Goal: Information Seeking & Learning: Learn about a topic

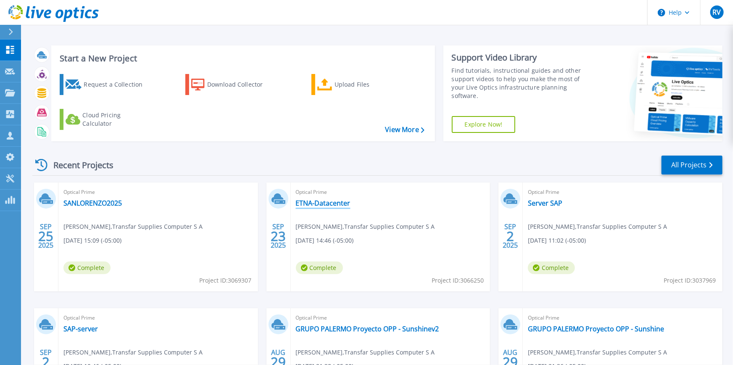
click at [317, 204] on link "ETNA-Datacenter" at bounding box center [323, 203] width 55 height 8
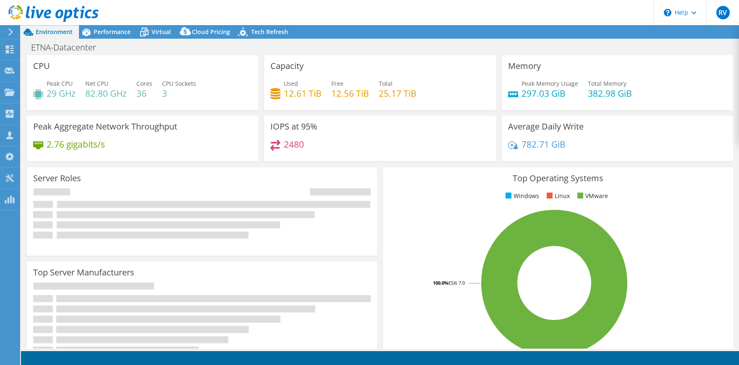
select select "USD"
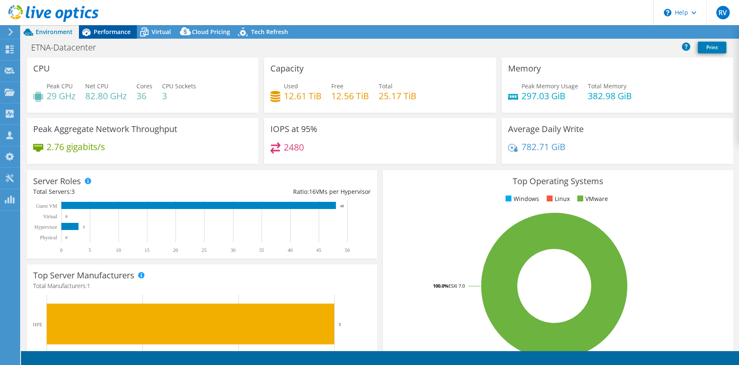
click at [118, 32] on span "Performance" at bounding box center [112, 32] width 37 height 8
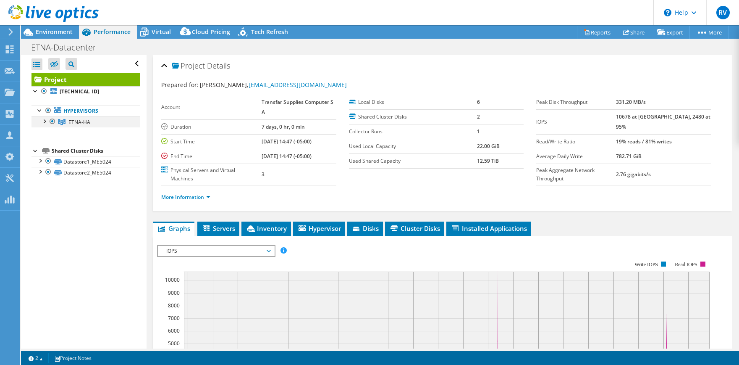
click at [47, 121] on div at bounding box center [44, 120] width 8 height 8
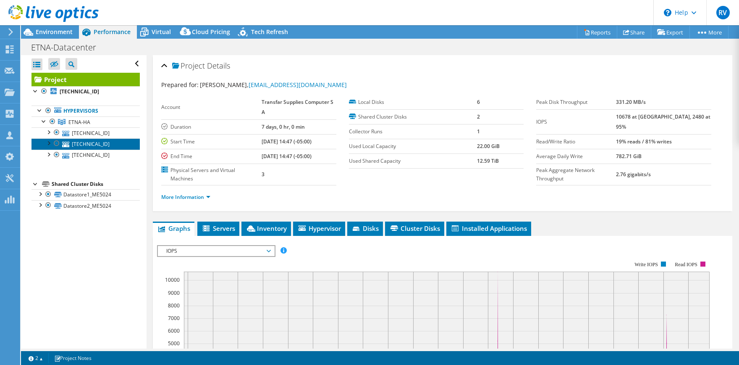
click at [107, 145] on link "192.168.200.161" at bounding box center [86, 143] width 108 height 11
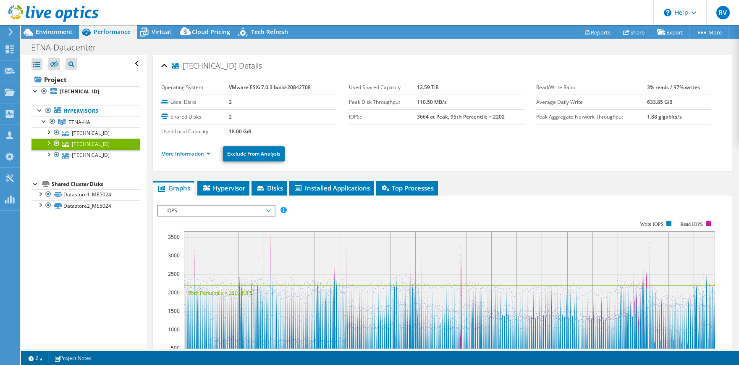
click at [173, 155] on link "More Information" at bounding box center [185, 153] width 49 height 7
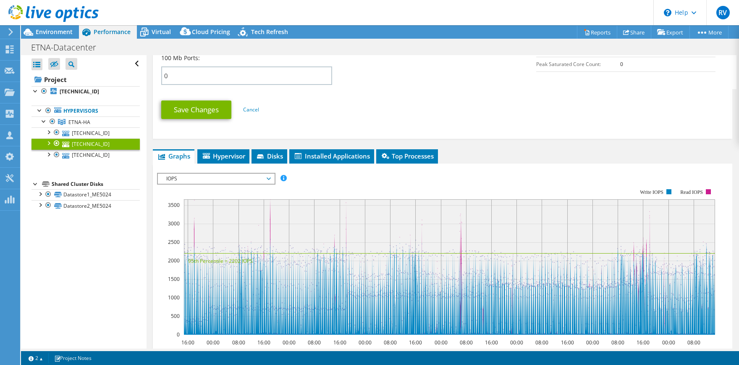
scroll to position [416, 0]
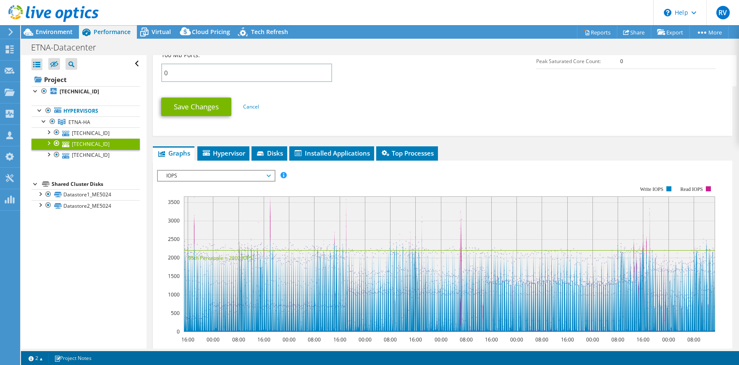
click at [268, 176] on span "IOPS" at bounding box center [216, 176] width 108 height 10
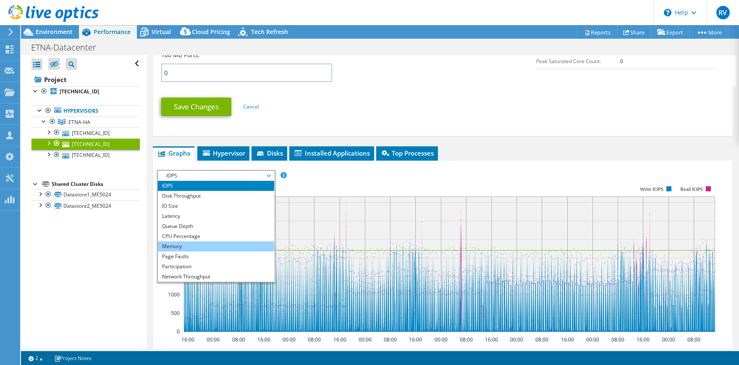
click at [206, 243] on li "Memory" at bounding box center [216, 246] width 116 height 10
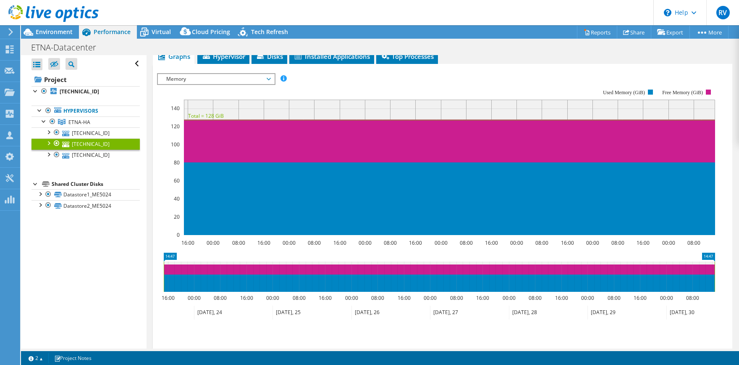
scroll to position [499, 0]
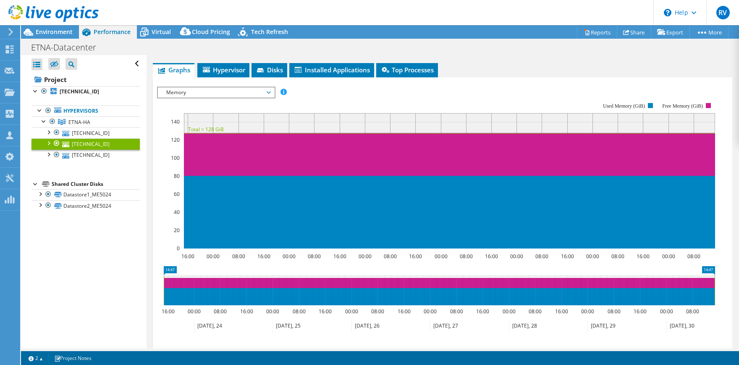
click at [269, 91] on span "Memory" at bounding box center [216, 92] width 108 height 10
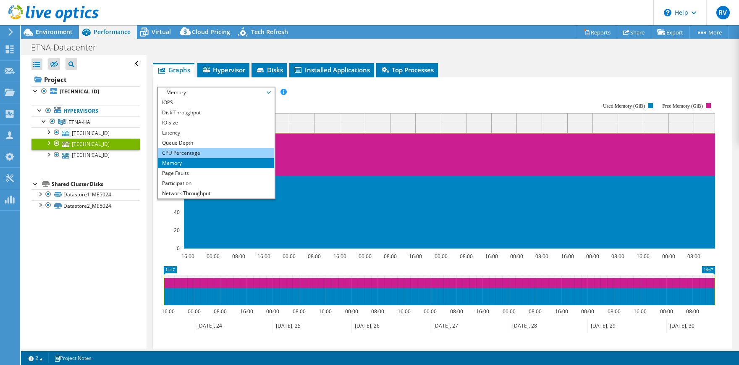
click at [210, 152] on li "CPU Percentage" at bounding box center [216, 153] width 116 height 10
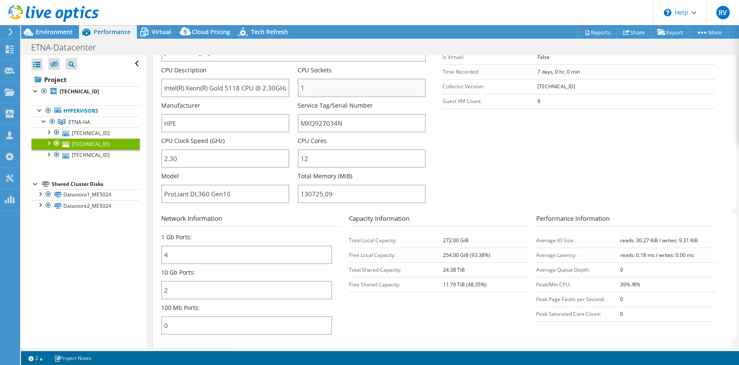
scroll to position [125, 0]
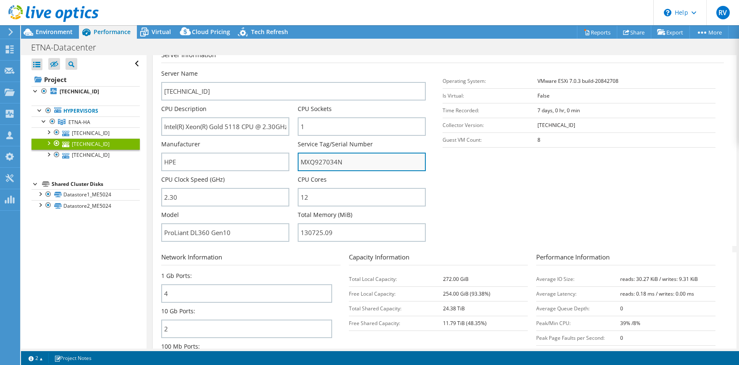
drag, startPoint x: 300, startPoint y: 159, endPoint x: 337, endPoint y: 162, distance: 37.1
click at [340, 162] on input "MXQ927034N" at bounding box center [362, 162] width 128 height 18
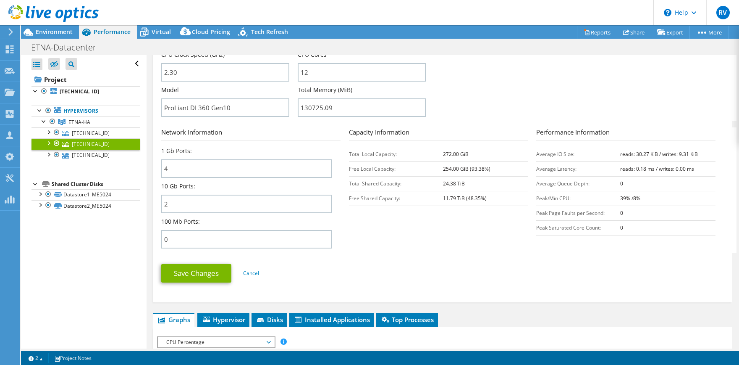
scroll to position [416, 0]
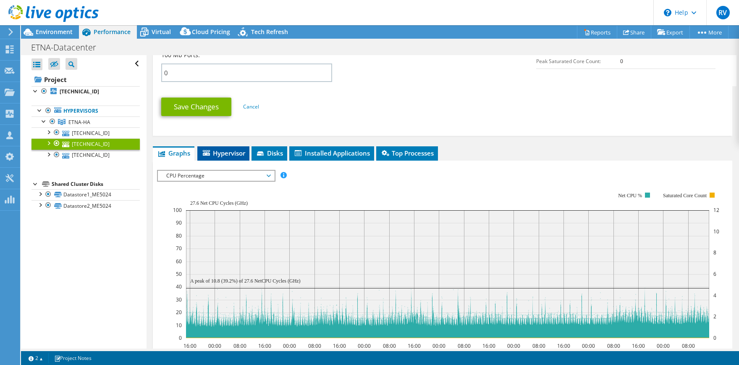
click at [226, 153] on span "Hypervisor" at bounding box center [224, 153] width 44 height 8
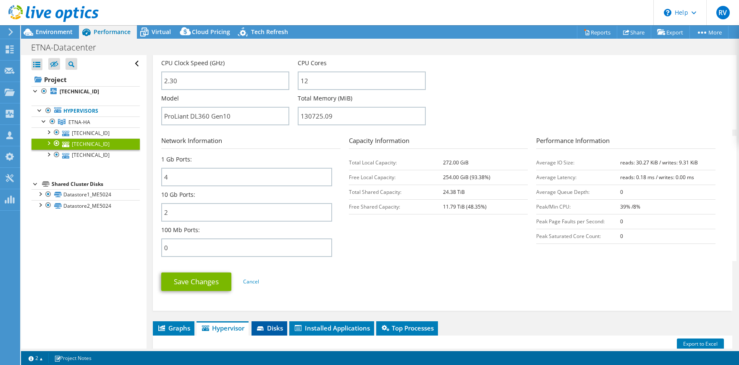
scroll to position [208, 0]
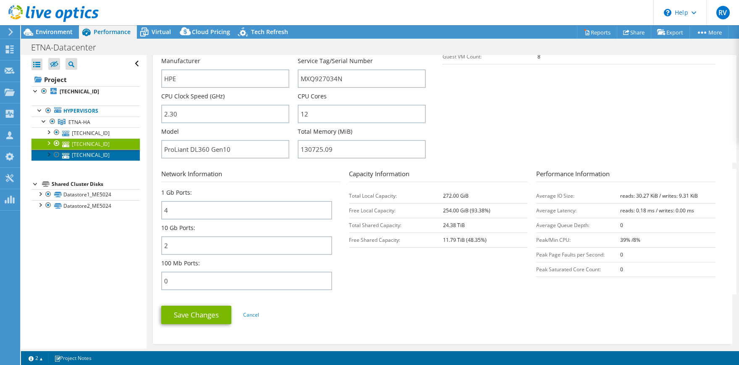
click at [104, 155] on link "192.168.200.162" at bounding box center [86, 155] width 108 height 11
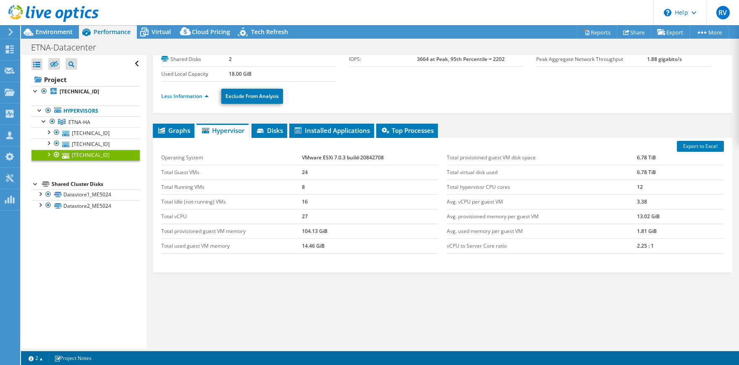
scroll to position [57, 0]
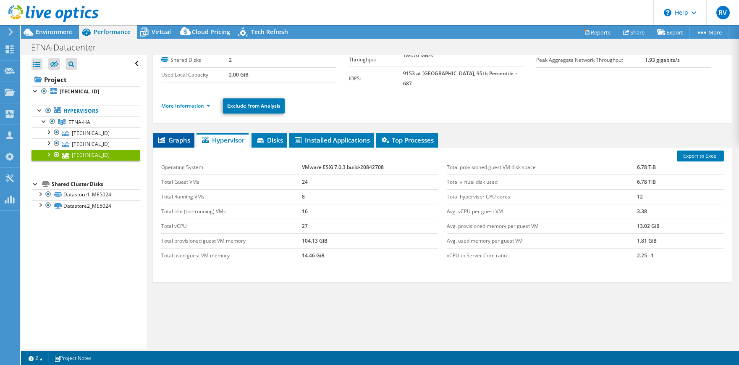
click at [176, 136] on span "Graphs" at bounding box center [173, 140] width 33 height 8
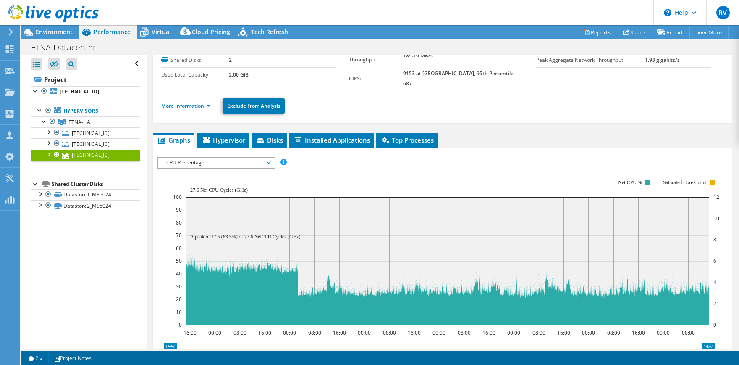
click at [260, 158] on span "CPU Percentage" at bounding box center [216, 163] width 108 height 10
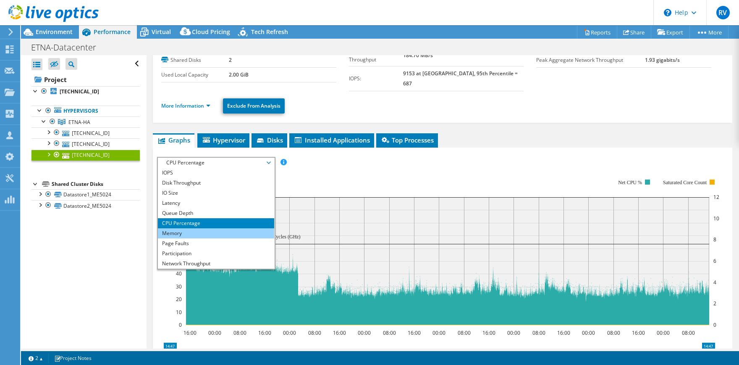
click at [182, 228] on li "Memory" at bounding box center [216, 233] width 116 height 10
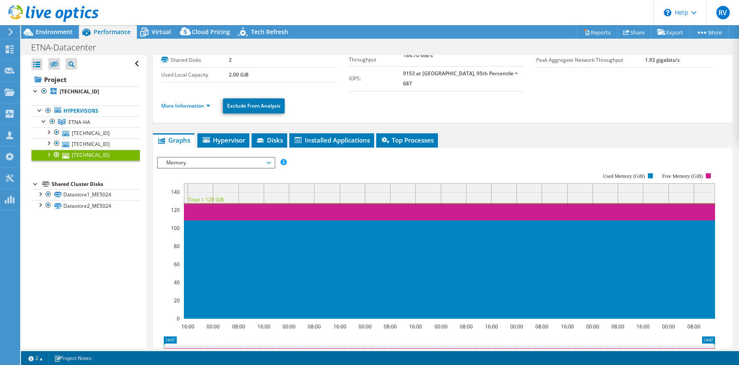
scroll to position [0, 0]
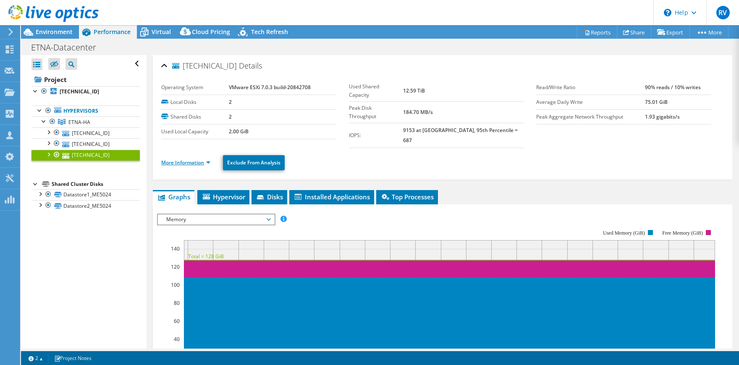
click at [195, 159] on link "More Information" at bounding box center [185, 162] width 49 height 7
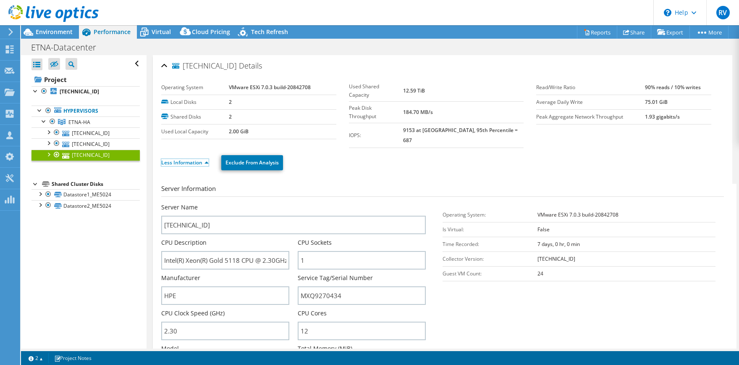
scroll to position [125, 0]
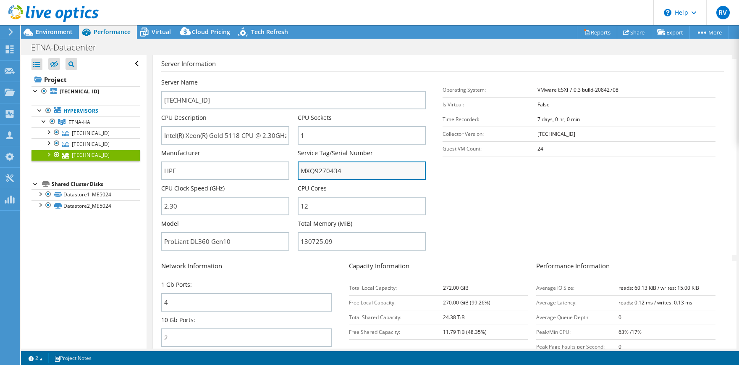
drag, startPoint x: 337, startPoint y: 162, endPoint x: 294, endPoint y: 163, distance: 43.7
click at [298, 163] on input "MXQ9270434" at bounding box center [362, 170] width 128 height 18
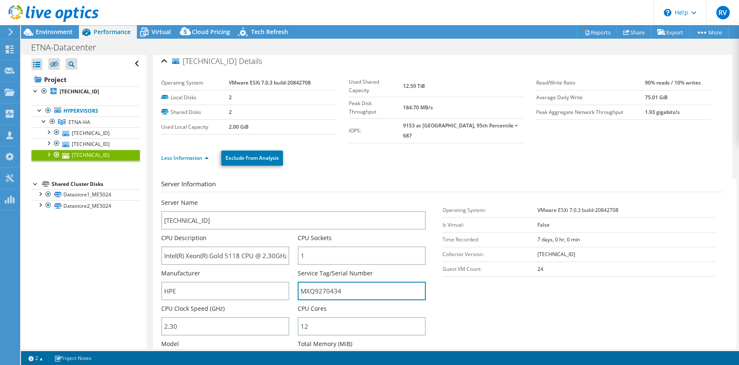
scroll to position [0, 0]
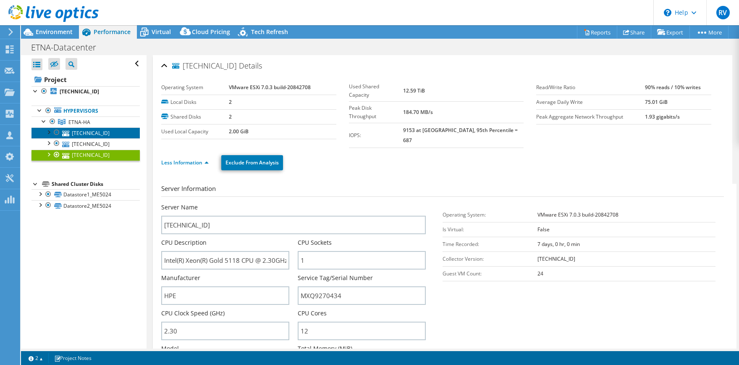
click at [101, 132] on link "192.168.200.163" at bounding box center [86, 132] width 108 height 11
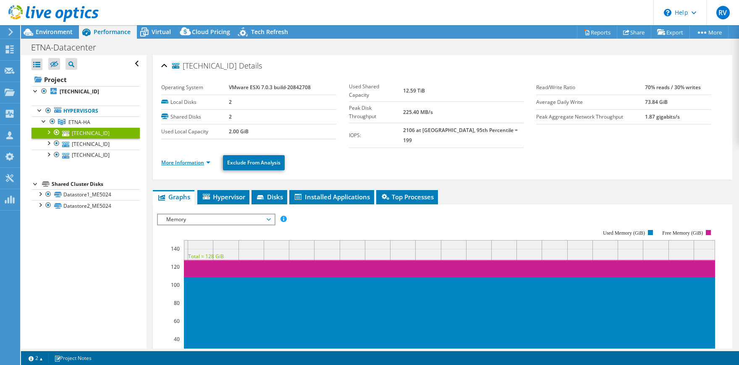
click at [195, 159] on link "More Information" at bounding box center [185, 162] width 49 height 7
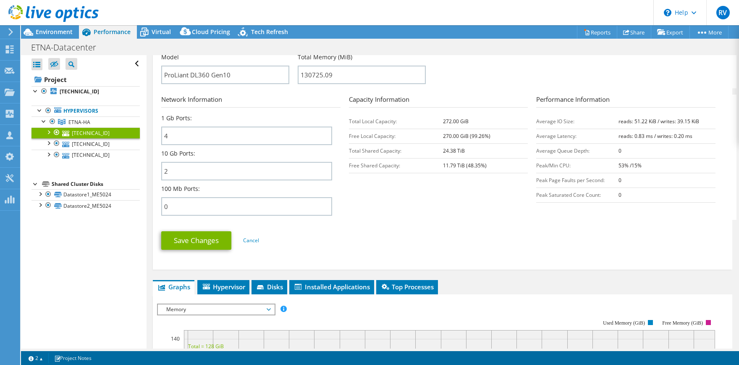
scroll to position [458, 0]
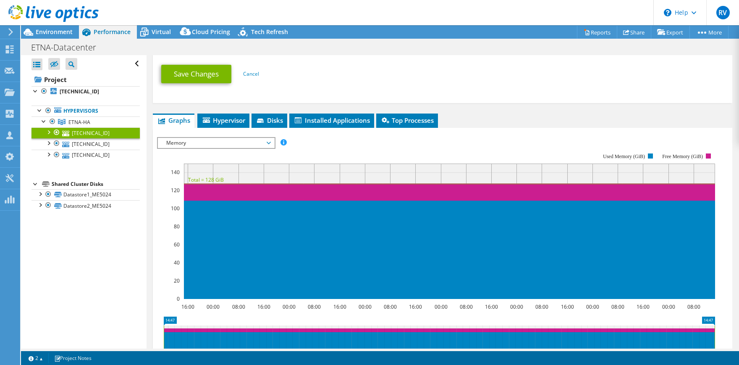
click at [239, 138] on span "Memory" at bounding box center [216, 143] width 108 height 10
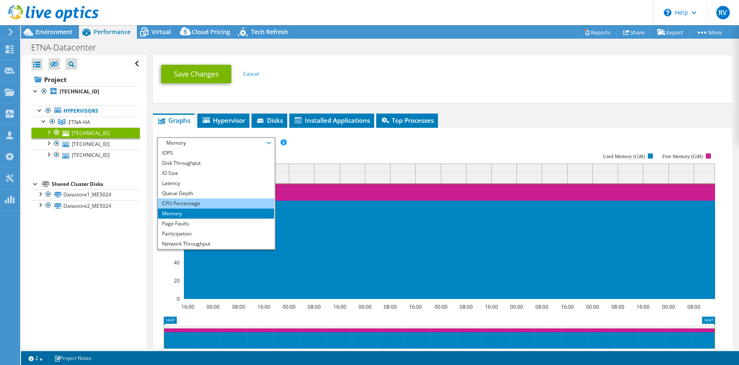
click at [192, 198] on li "CPU Percentage" at bounding box center [216, 203] width 116 height 10
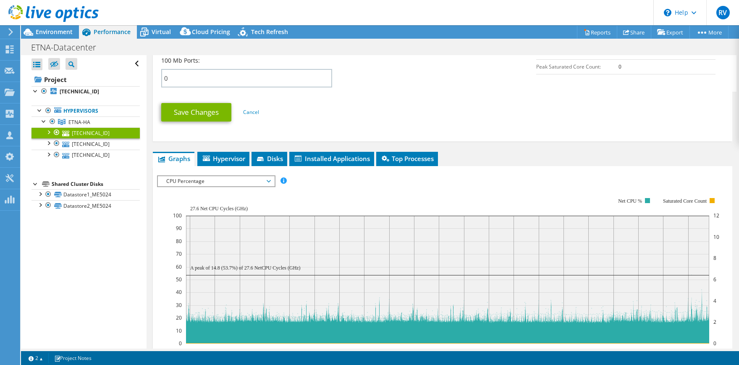
scroll to position [416, 0]
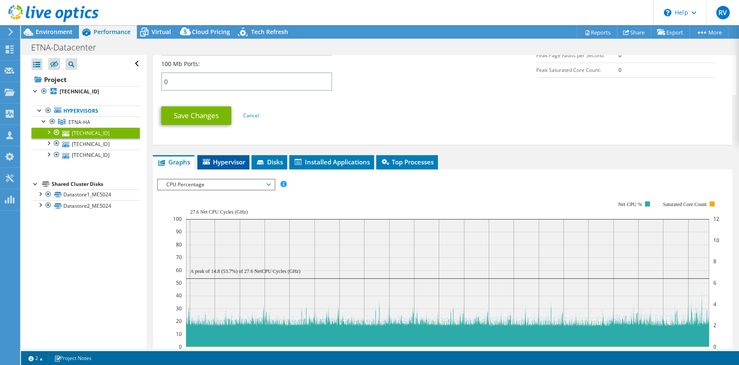
click at [233, 158] on span "Hypervisor" at bounding box center [224, 162] width 44 height 8
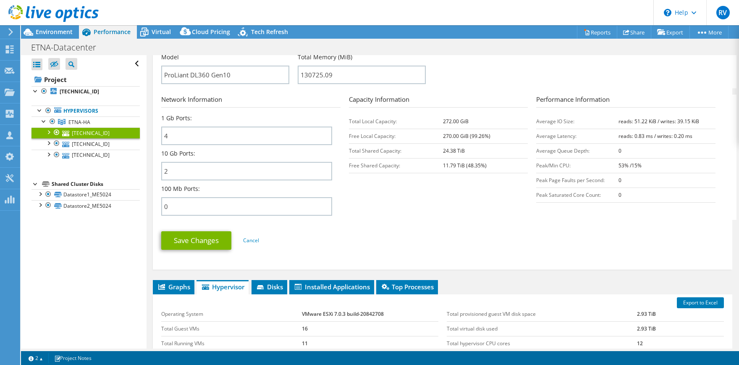
scroll to position [125, 0]
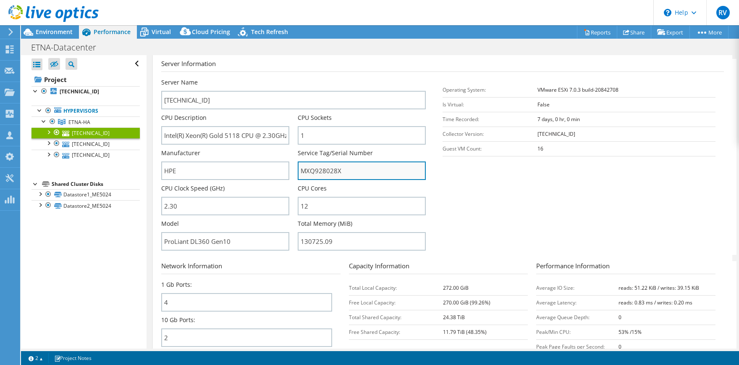
drag, startPoint x: 338, startPoint y: 160, endPoint x: 299, endPoint y: 160, distance: 39.1
click at [299, 161] on input "MXQ928028X" at bounding box center [362, 170] width 128 height 18
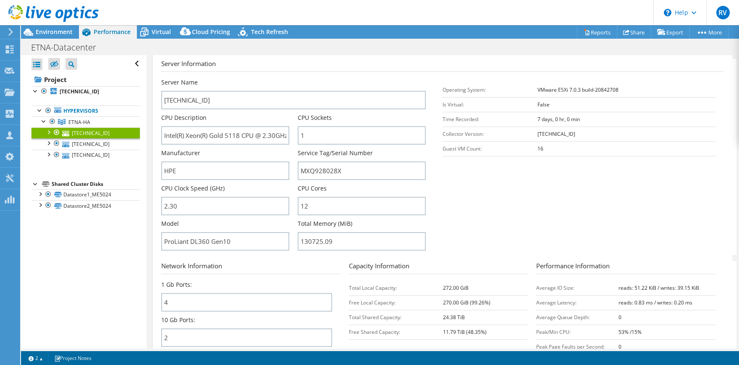
click at [466, 208] on section "Server Information Server Name 192.168.200.163 CPU Description Intel(R) Xeon(R)…" at bounding box center [444, 157] width 567 height 196
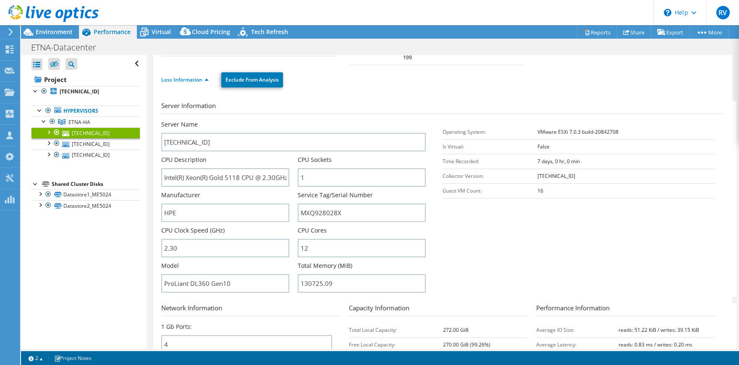
scroll to position [42, 0]
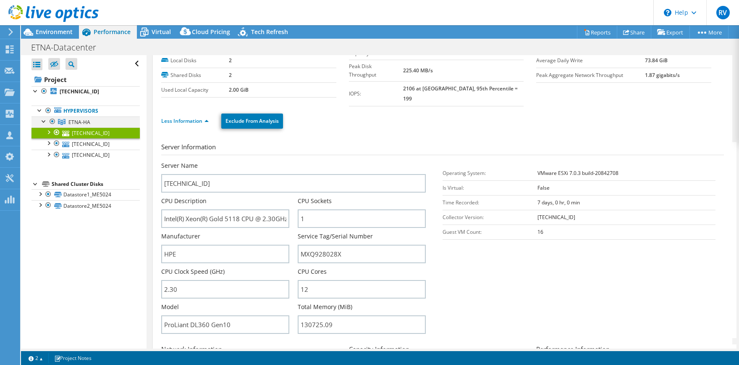
click at [41, 121] on div at bounding box center [44, 120] width 8 height 8
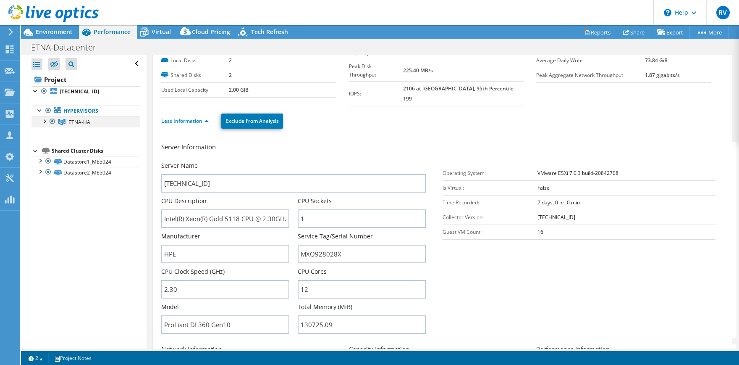
click at [41, 121] on div at bounding box center [44, 120] width 8 height 8
